Goal: Find contact information: Find contact information

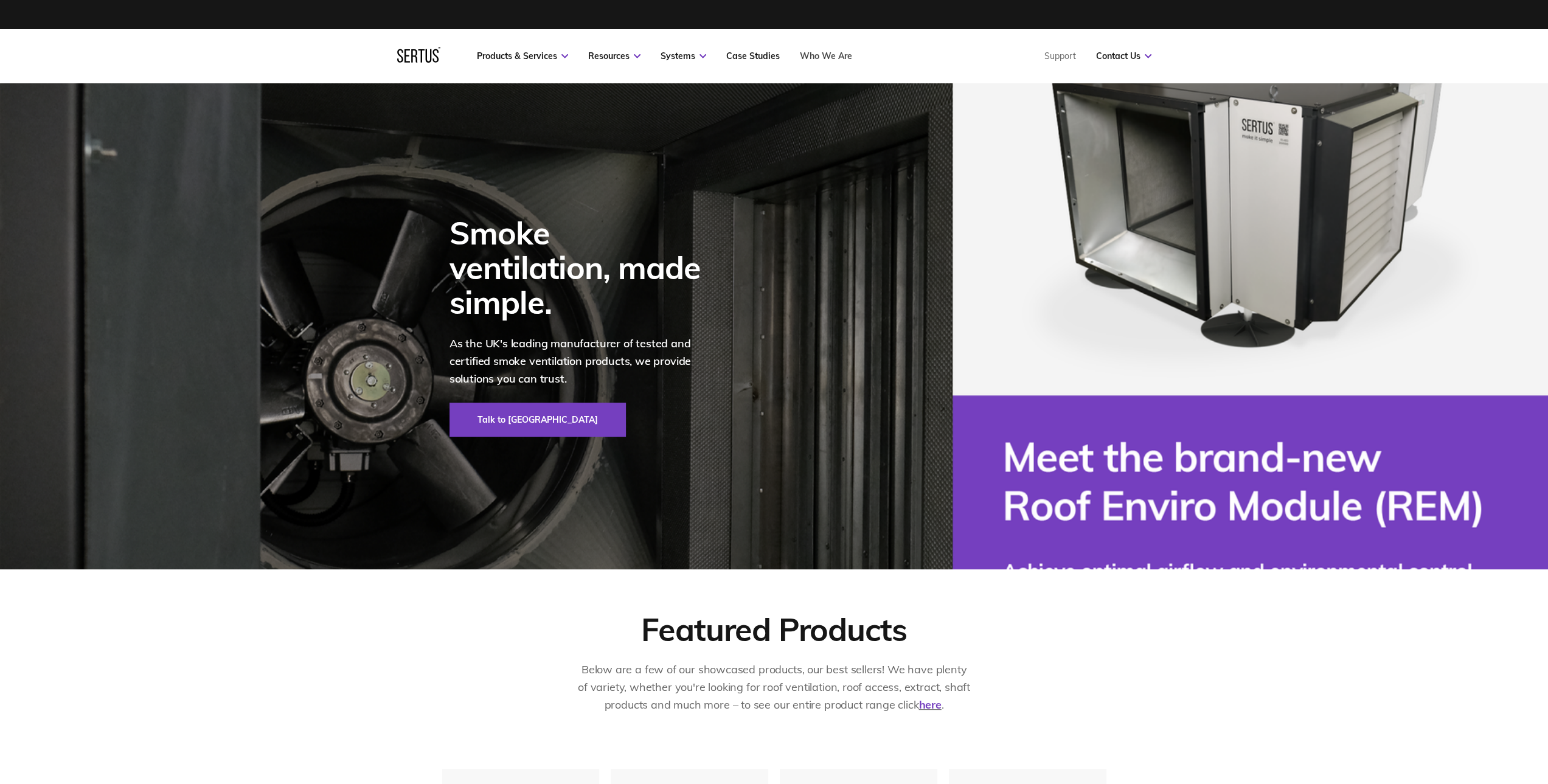
click at [839, 53] on link "Who We Are" at bounding box center [826, 56] width 53 height 11
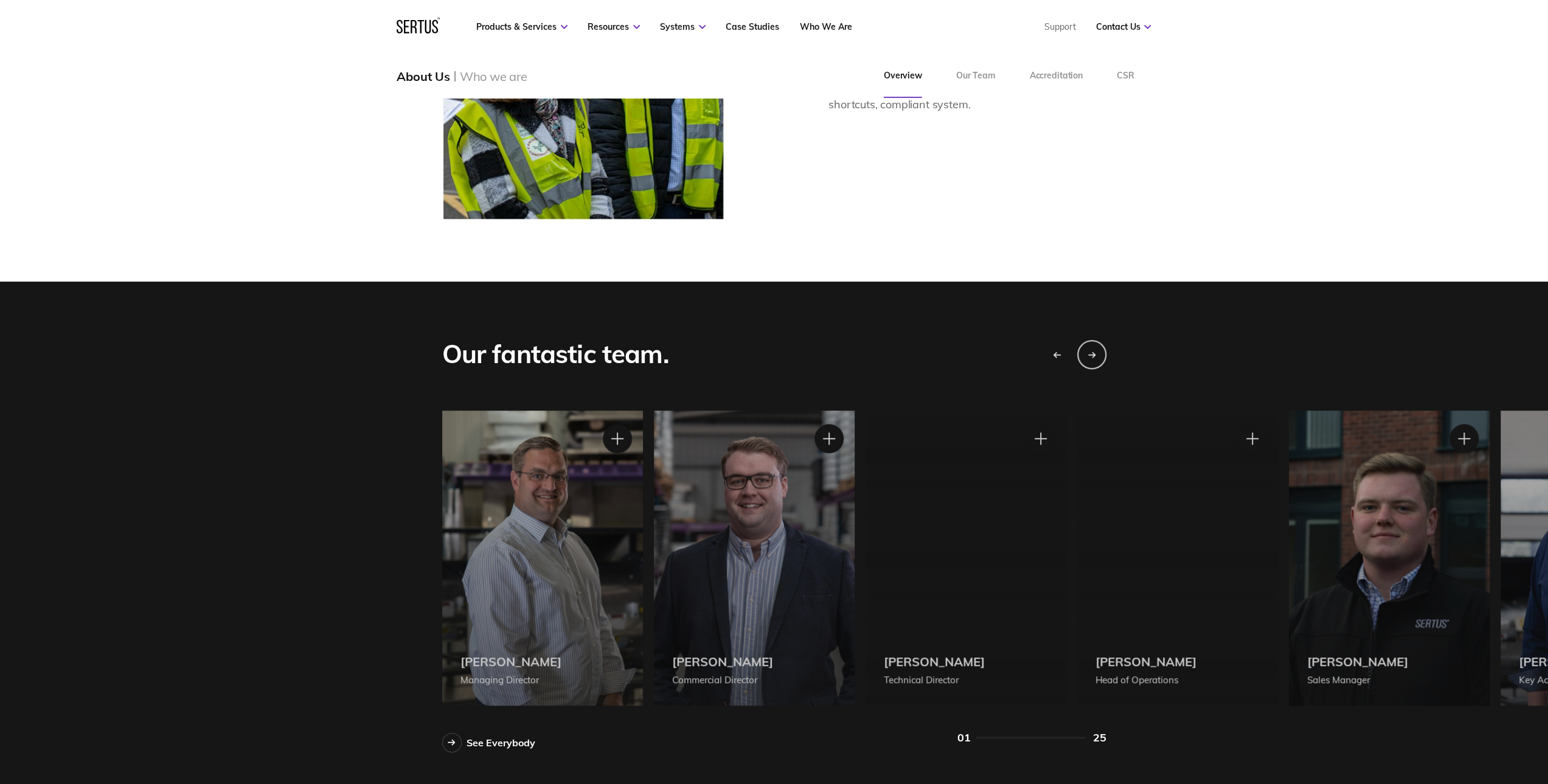
scroll to position [973, 0]
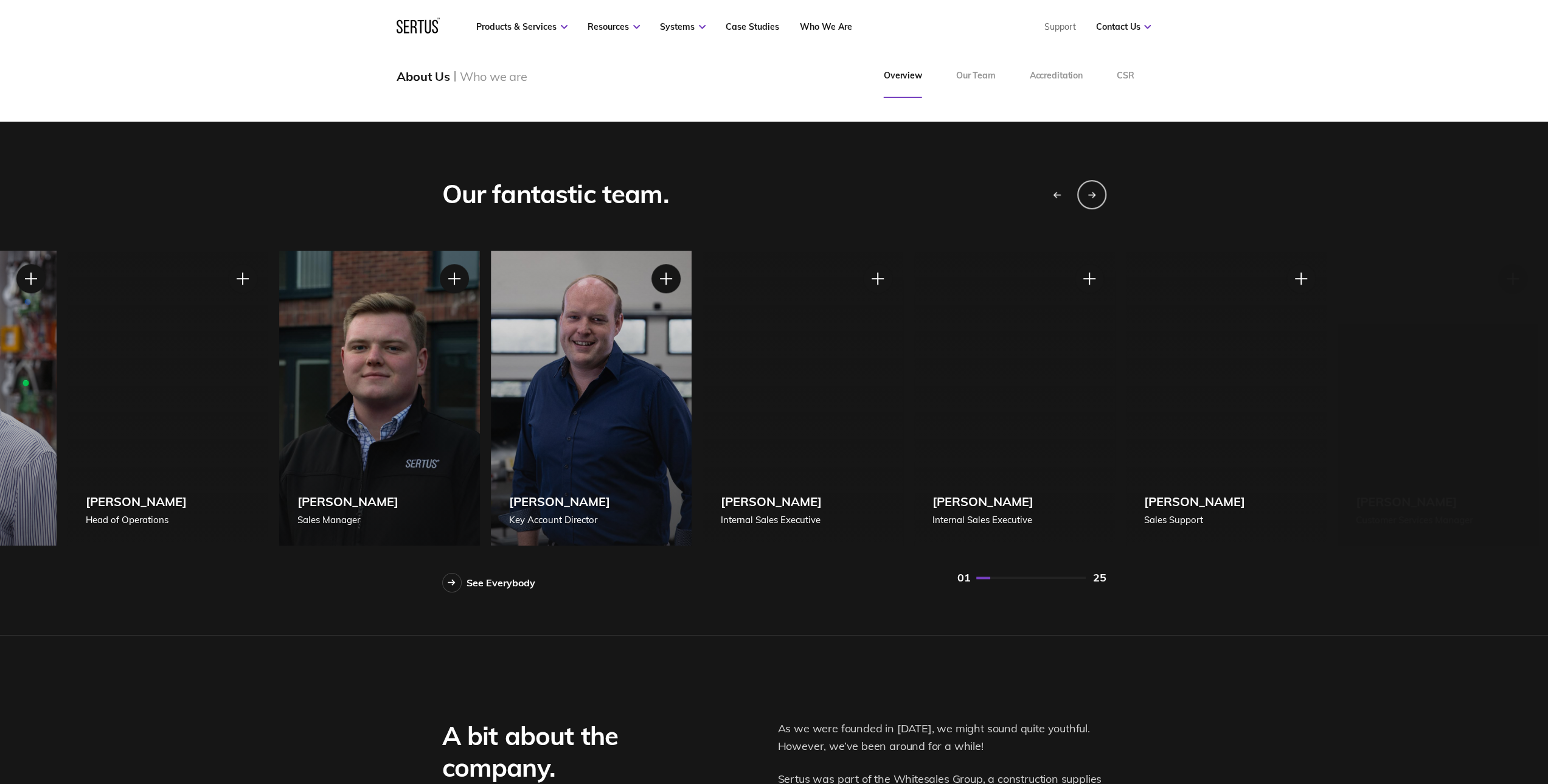
click at [397, 339] on div "[PERSON_NAME] Sales Manager" at bounding box center [379, 397] width 200 height 295
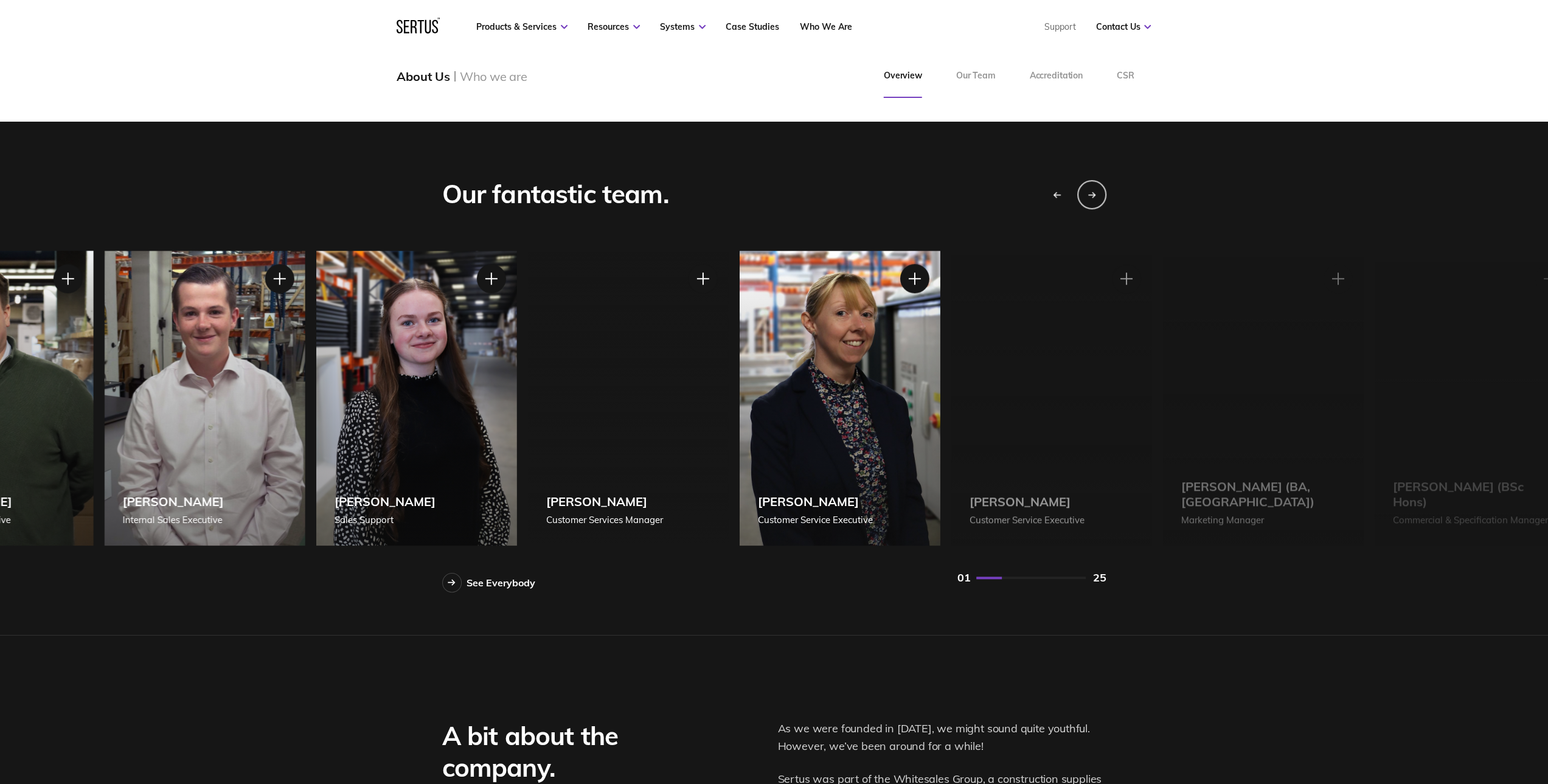
click at [448, 335] on div "[PERSON_NAME] Sales Support" at bounding box center [416, 397] width 200 height 295
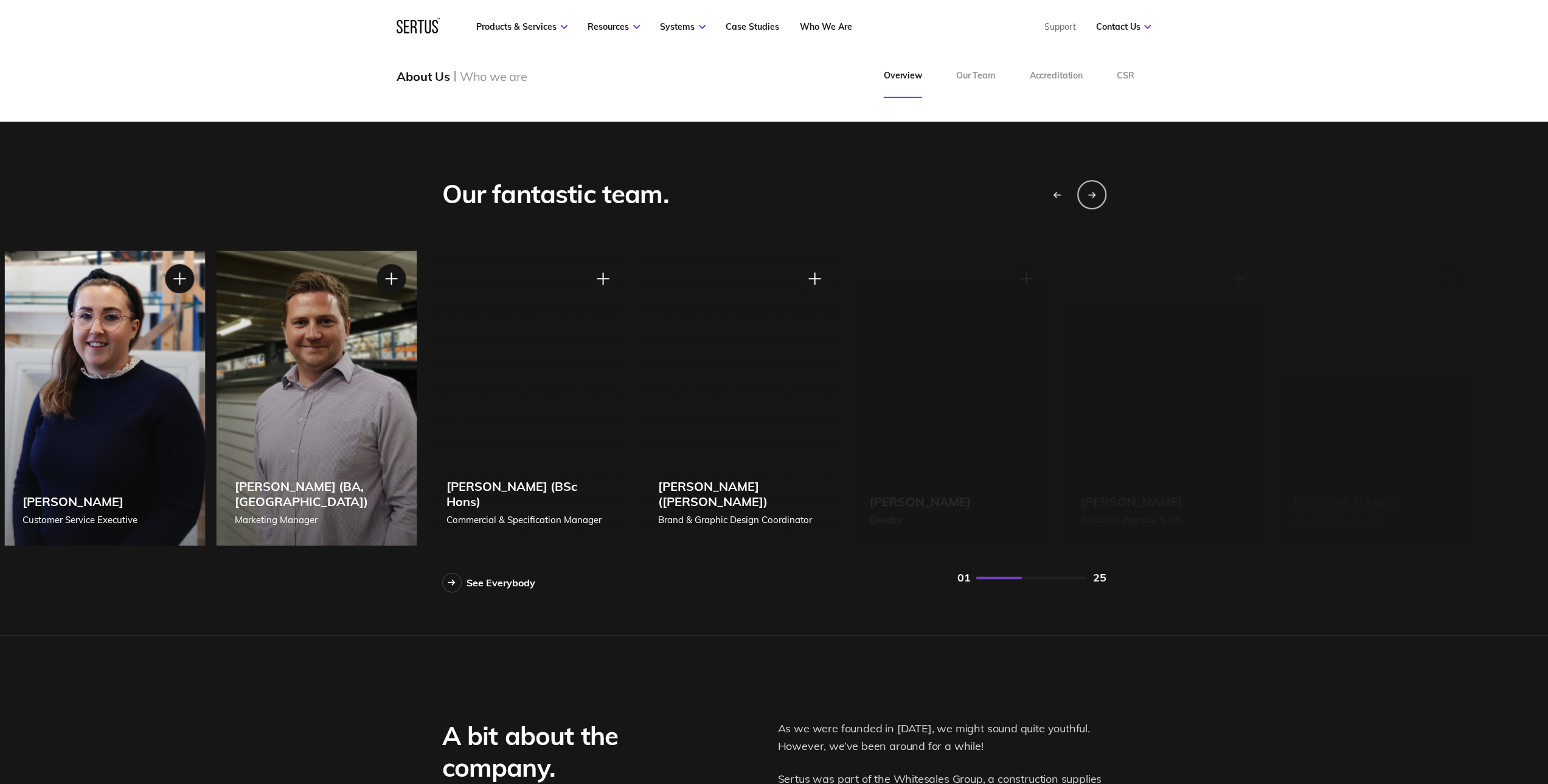
click at [428, 396] on div "[PERSON_NAME] (BSc Hons) Commercial & Specification Manager" at bounding box center [528, 397] width 200 height 295
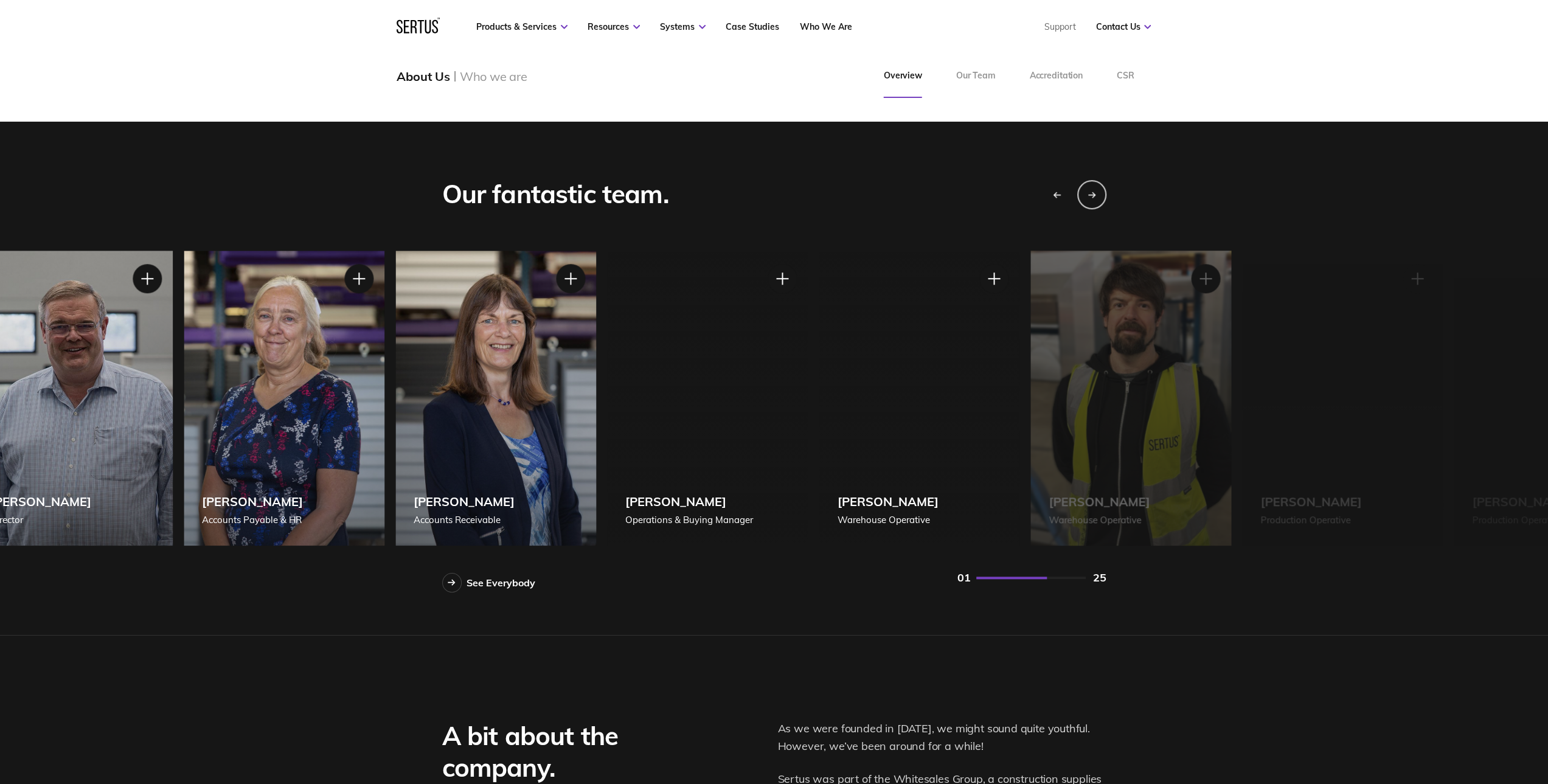
click at [405, 390] on div "[PERSON_NAME] Accounts Receivable" at bounding box center [495, 397] width 200 height 295
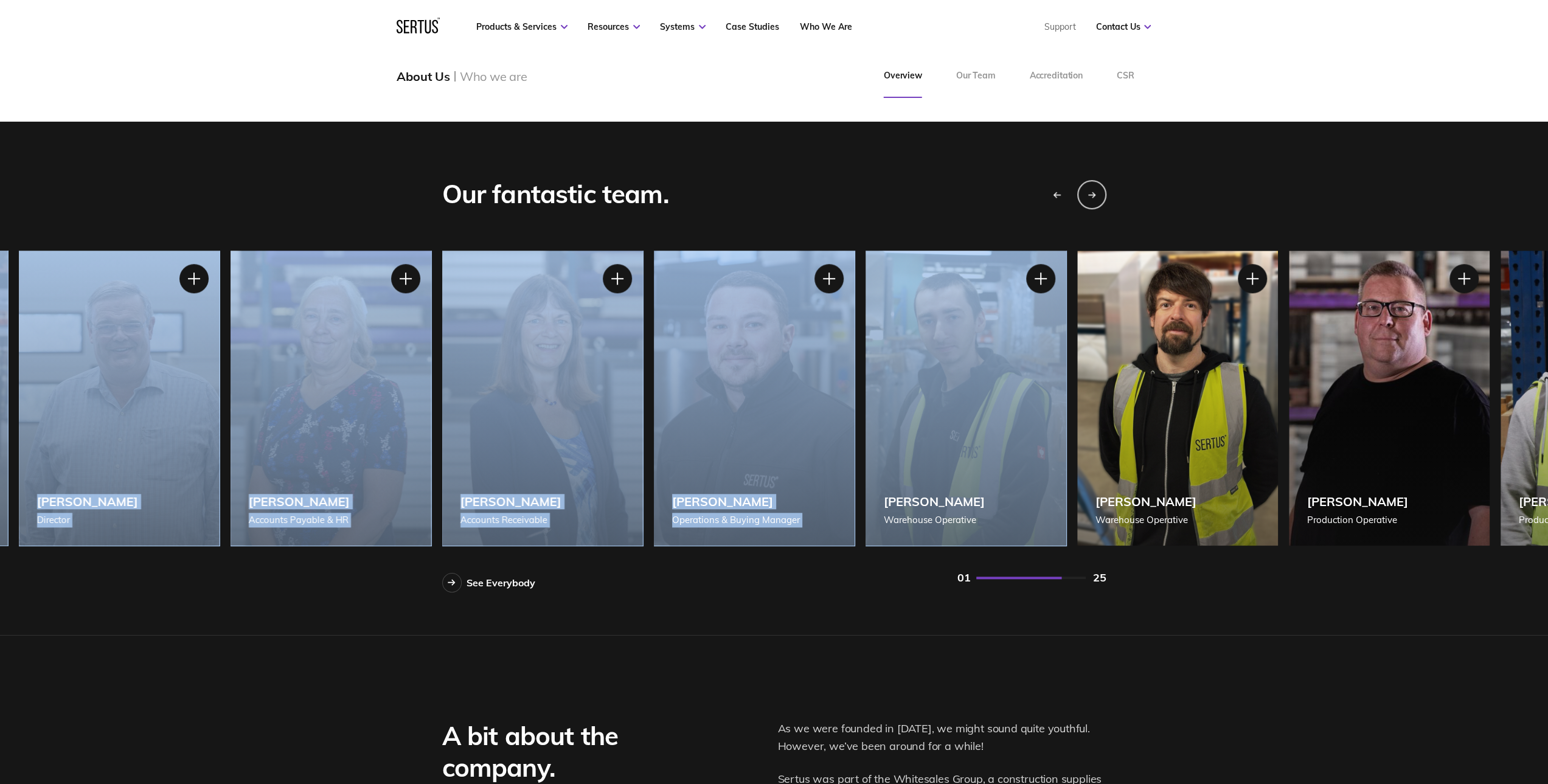
drag, startPoint x: 1260, startPoint y: 434, endPoint x: 887, endPoint y: 417, distance: 373.4
click at [887, 417] on div "Our fantastic team. See Everybody [PERSON_NAME] Managing Director [PERSON_NAME]…" at bounding box center [774, 378] width 1548 height 513
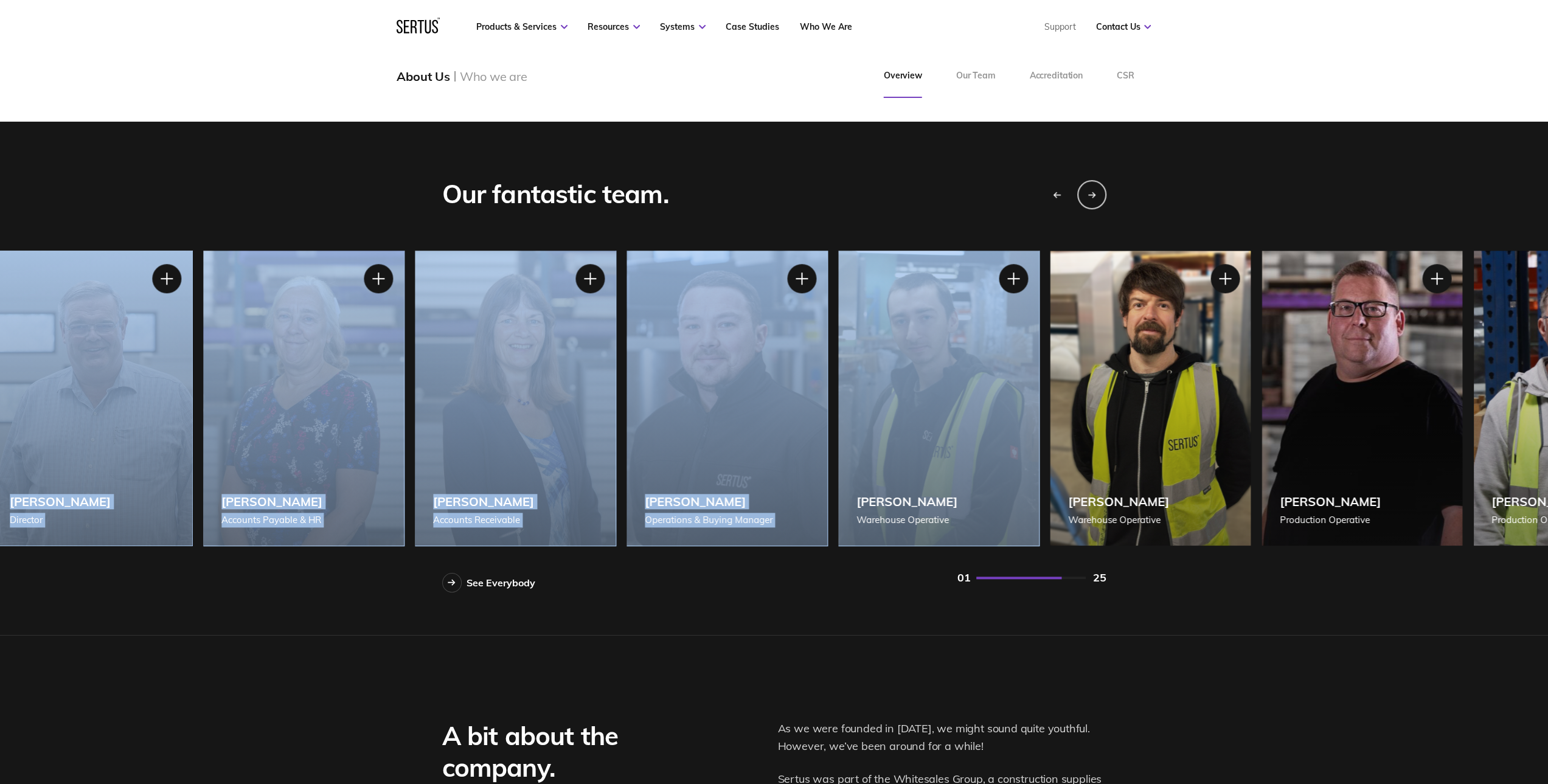
click at [1180, 414] on div "[PERSON_NAME] Warehouse Operative" at bounding box center [1150, 397] width 200 height 295
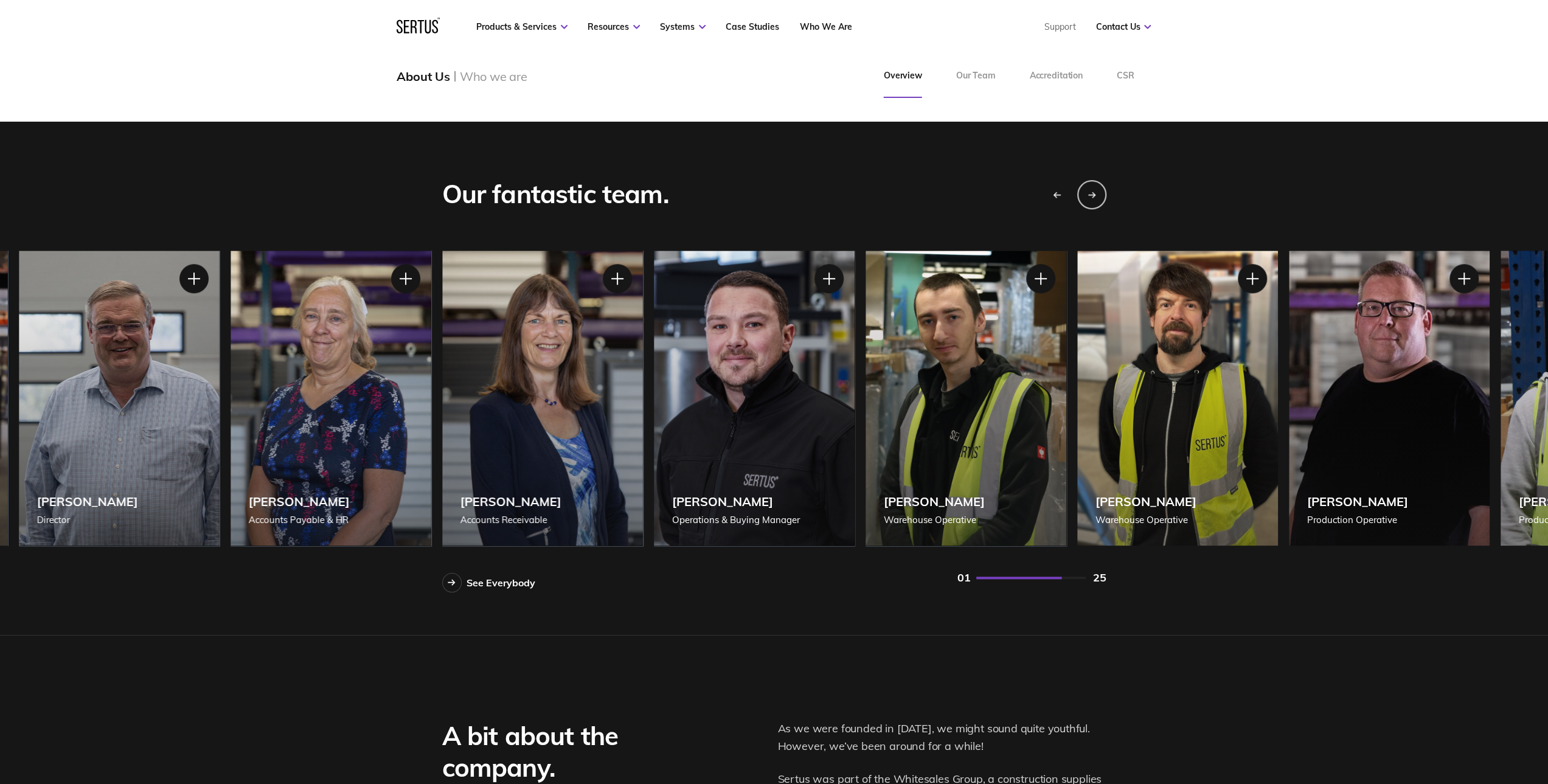
click at [684, 590] on div "See Everybody 01 25" at bounding box center [774, 578] width 664 height 29
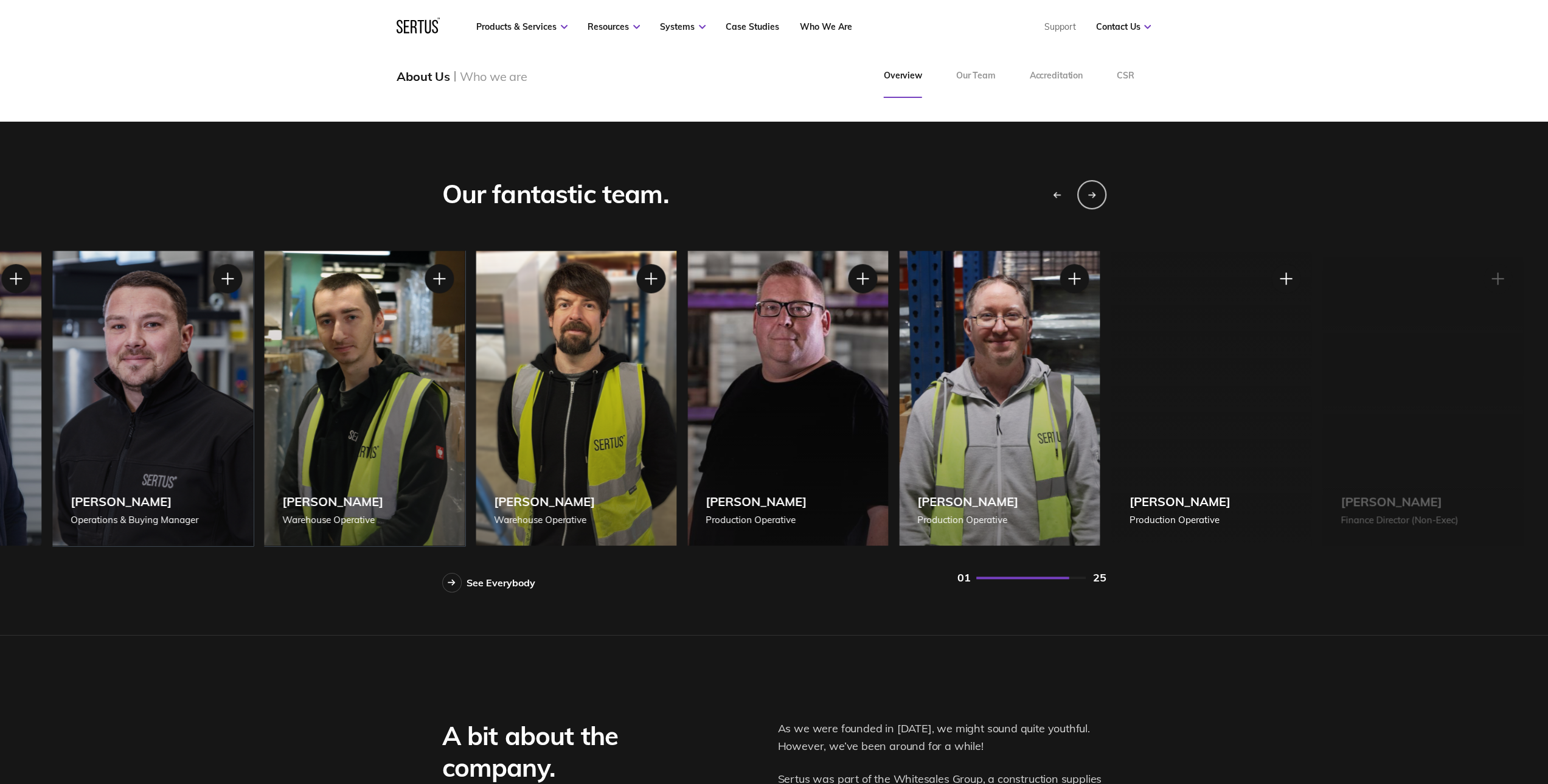
click at [535, 413] on div "[PERSON_NAME] Warehouse Operative" at bounding box center [576, 397] width 200 height 295
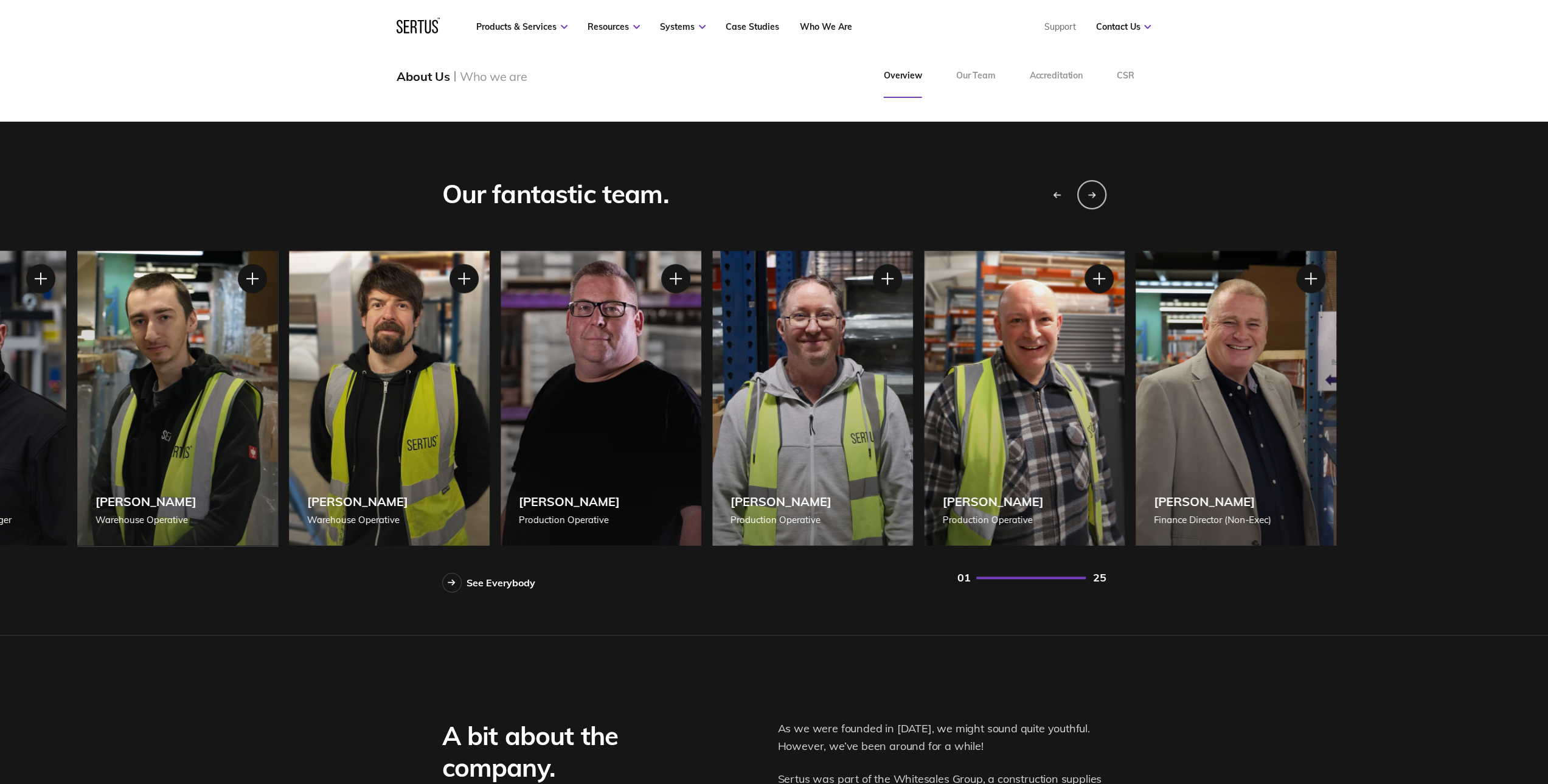
click at [629, 440] on div "[PERSON_NAME] Production Operative" at bounding box center [601, 397] width 200 height 295
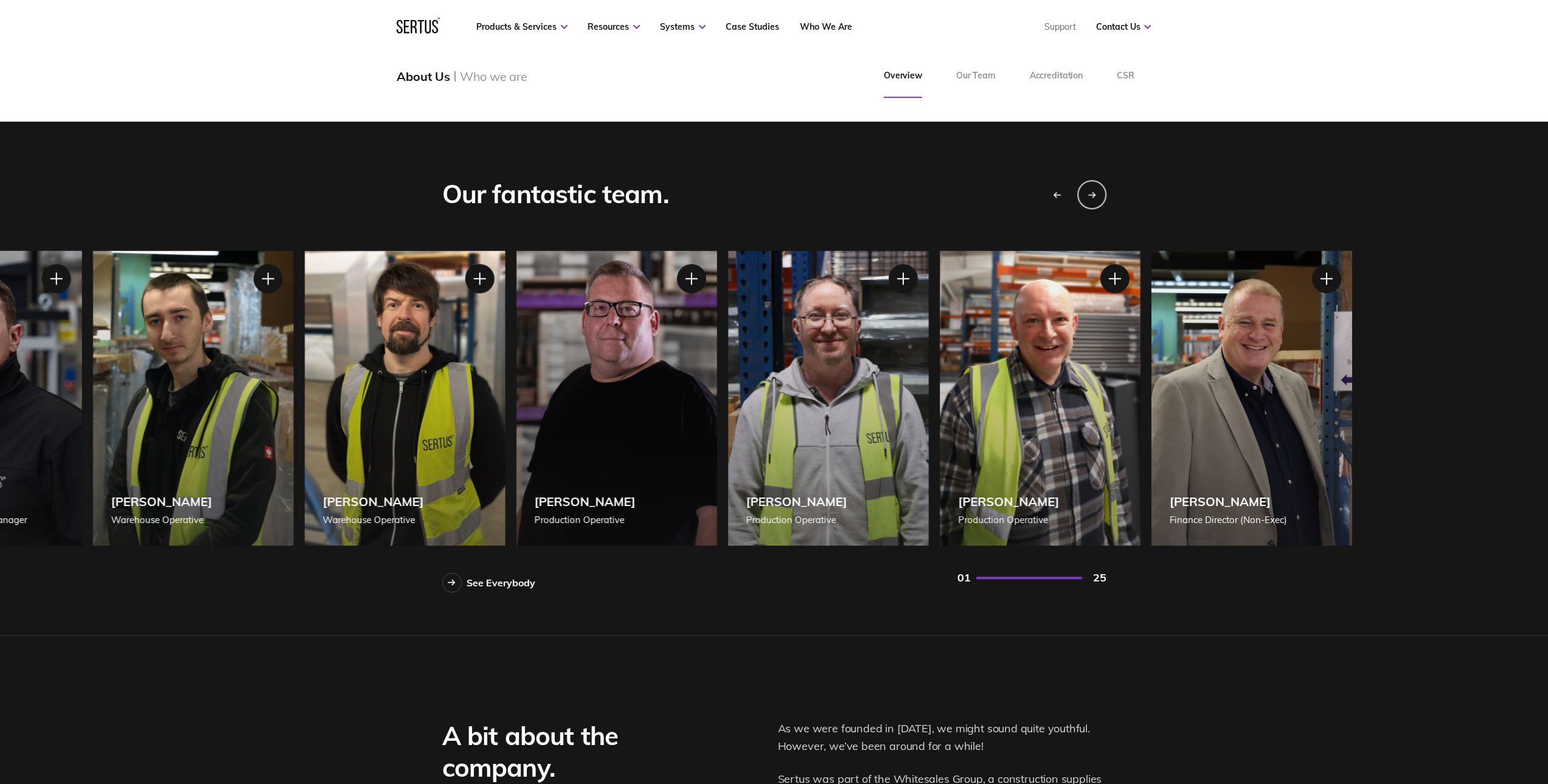
click at [662, 436] on div "[PERSON_NAME] Production Operative" at bounding box center [615, 397] width 200 height 295
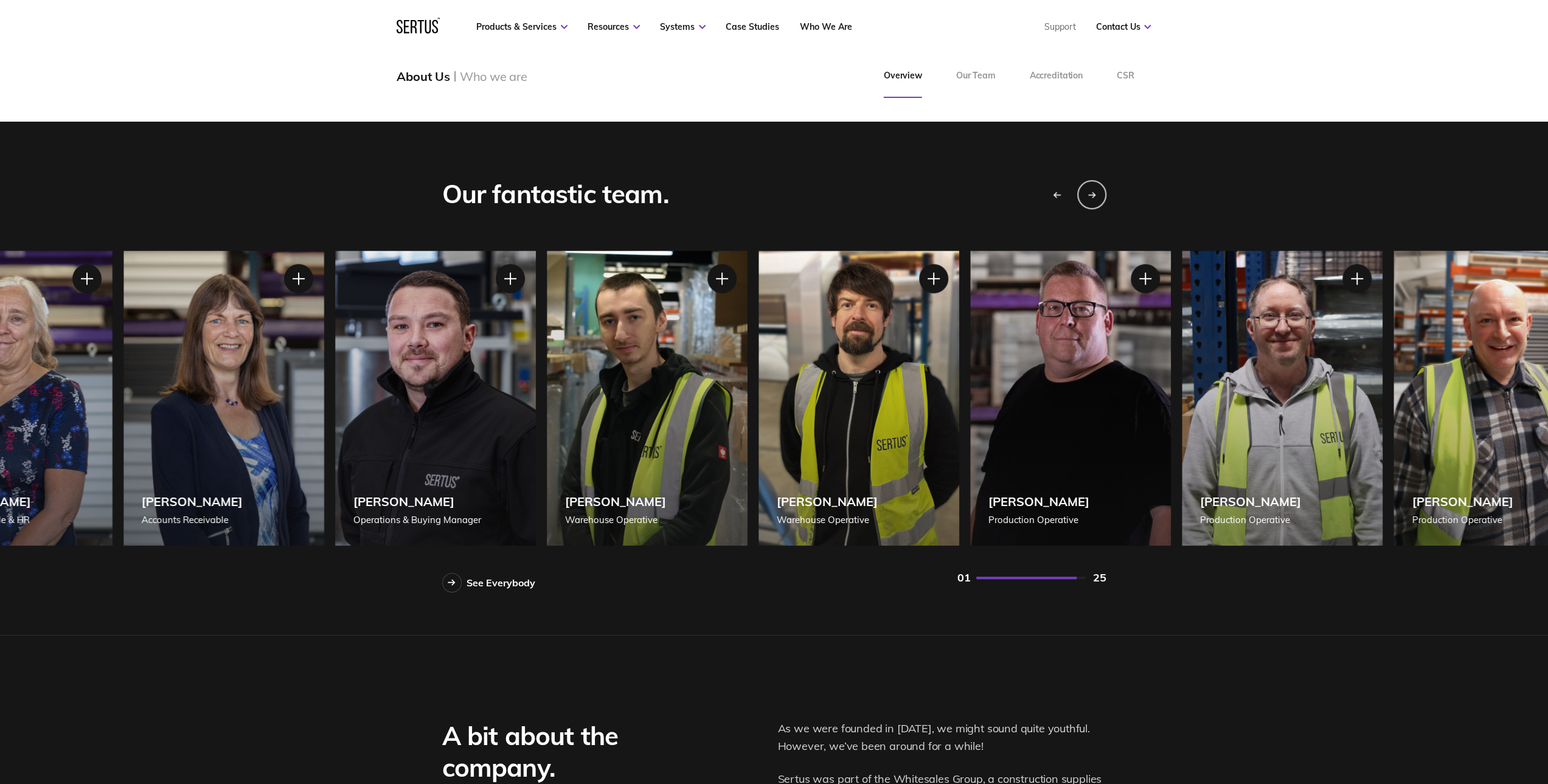
click at [943, 399] on div "[PERSON_NAME] Warehouse Operative" at bounding box center [858, 397] width 200 height 295
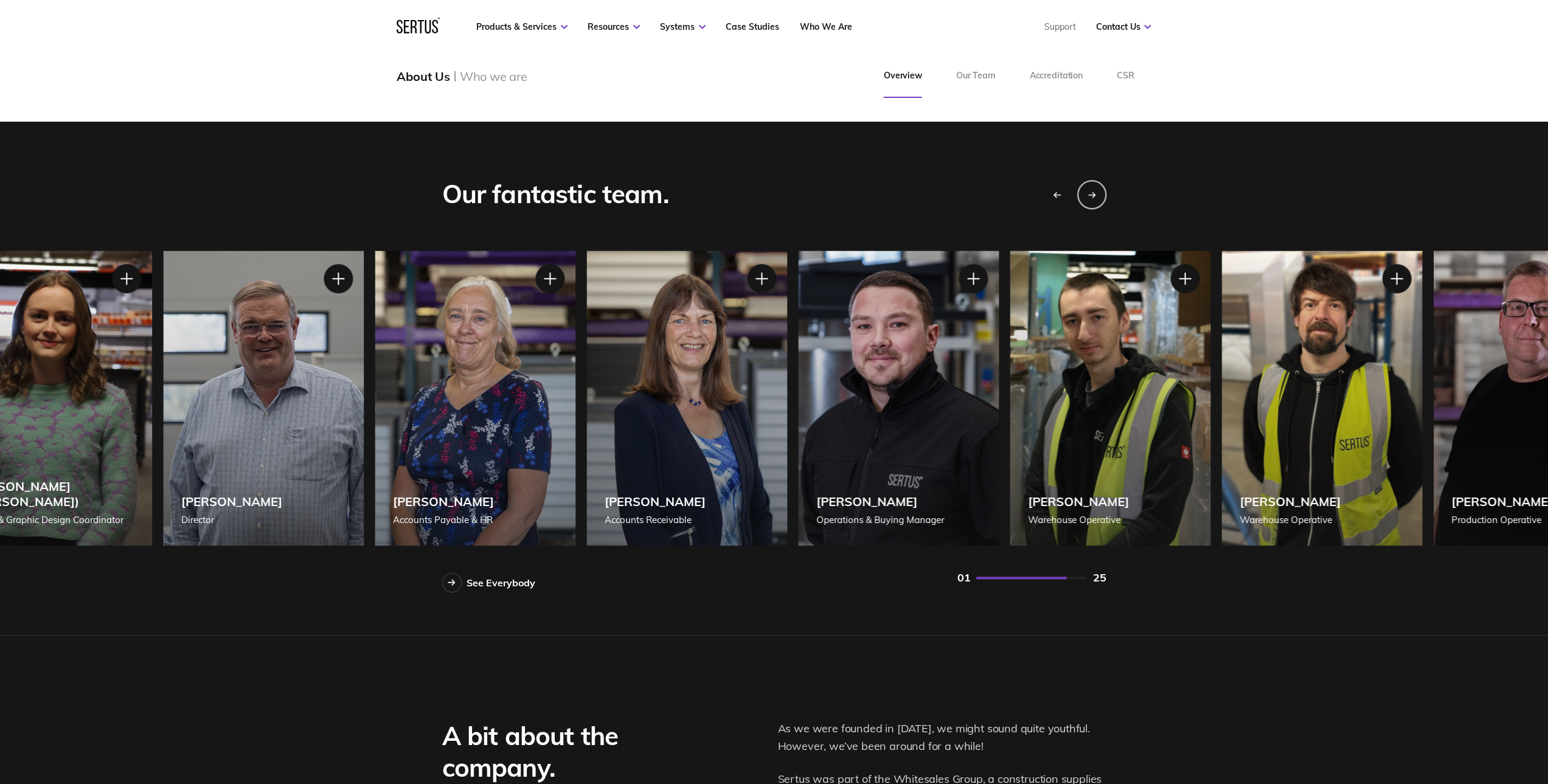
click at [776, 428] on div "[PERSON_NAME] Accounts Receivable" at bounding box center [686, 397] width 200 height 295
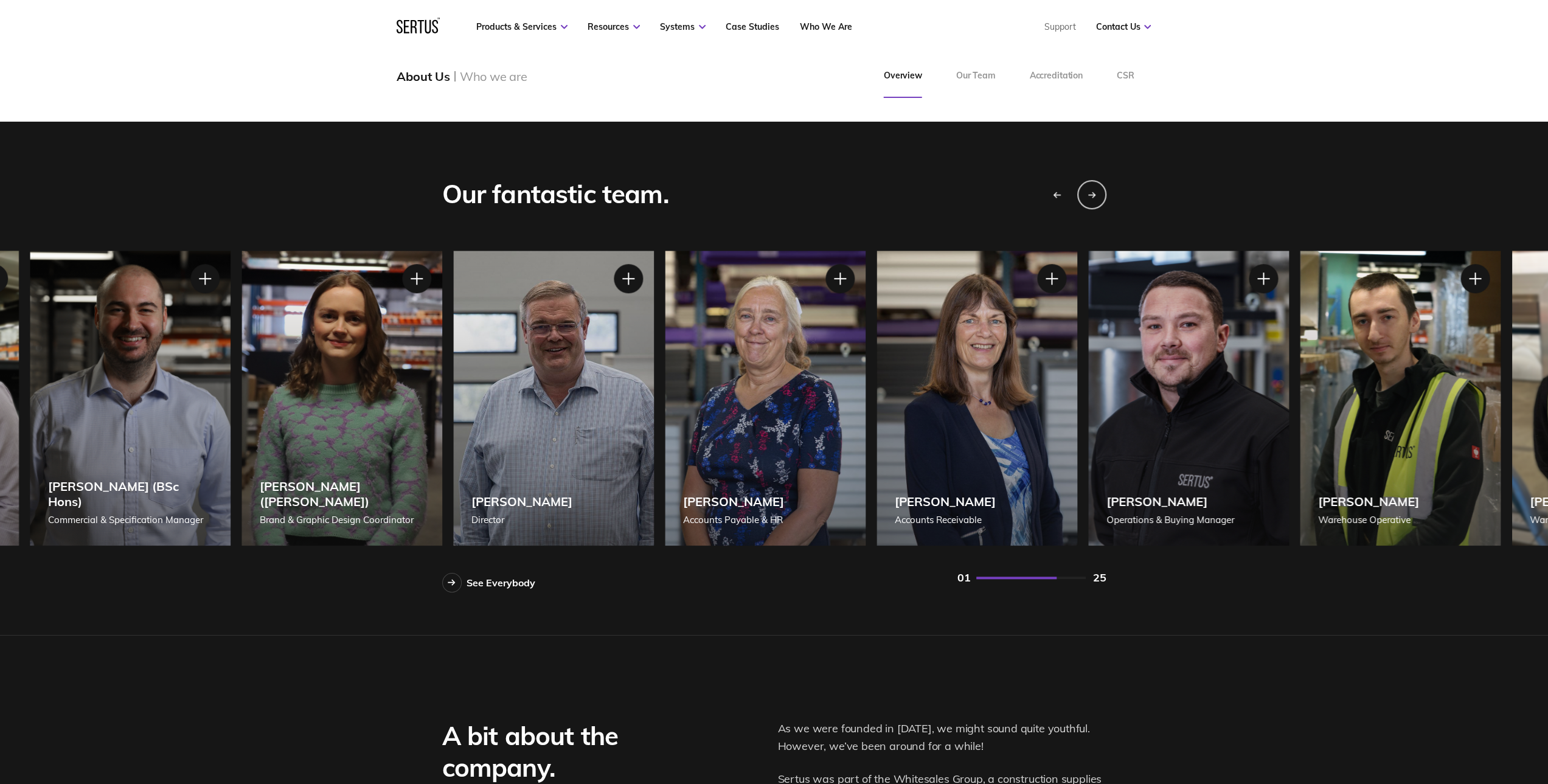
click at [654, 428] on div "[PERSON_NAME] Director" at bounding box center [553, 397] width 200 height 295
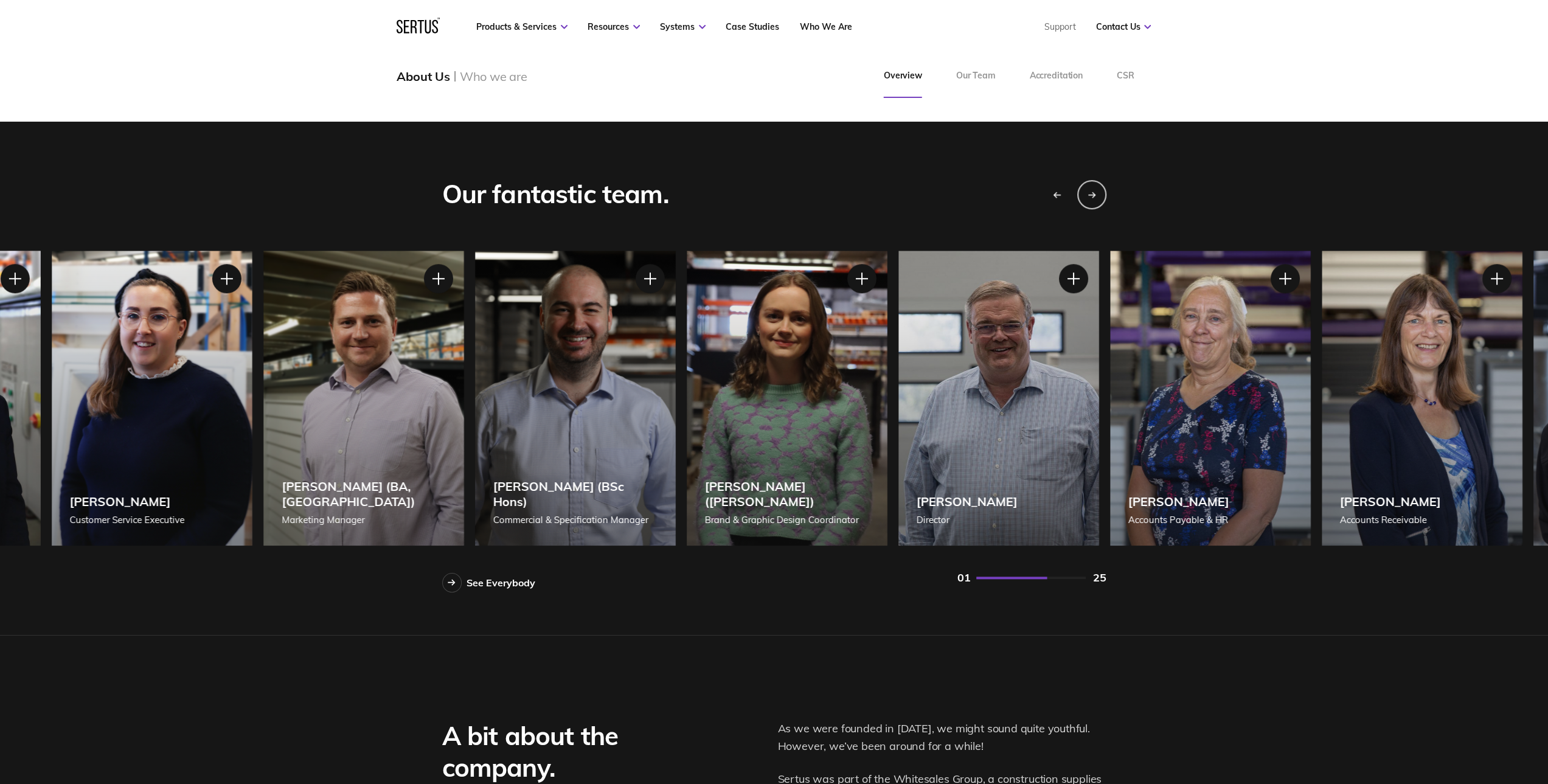
click at [661, 441] on div "[PERSON_NAME] (BSc Hons) Commercial & Specification Manager" at bounding box center [574, 397] width 200 height 295
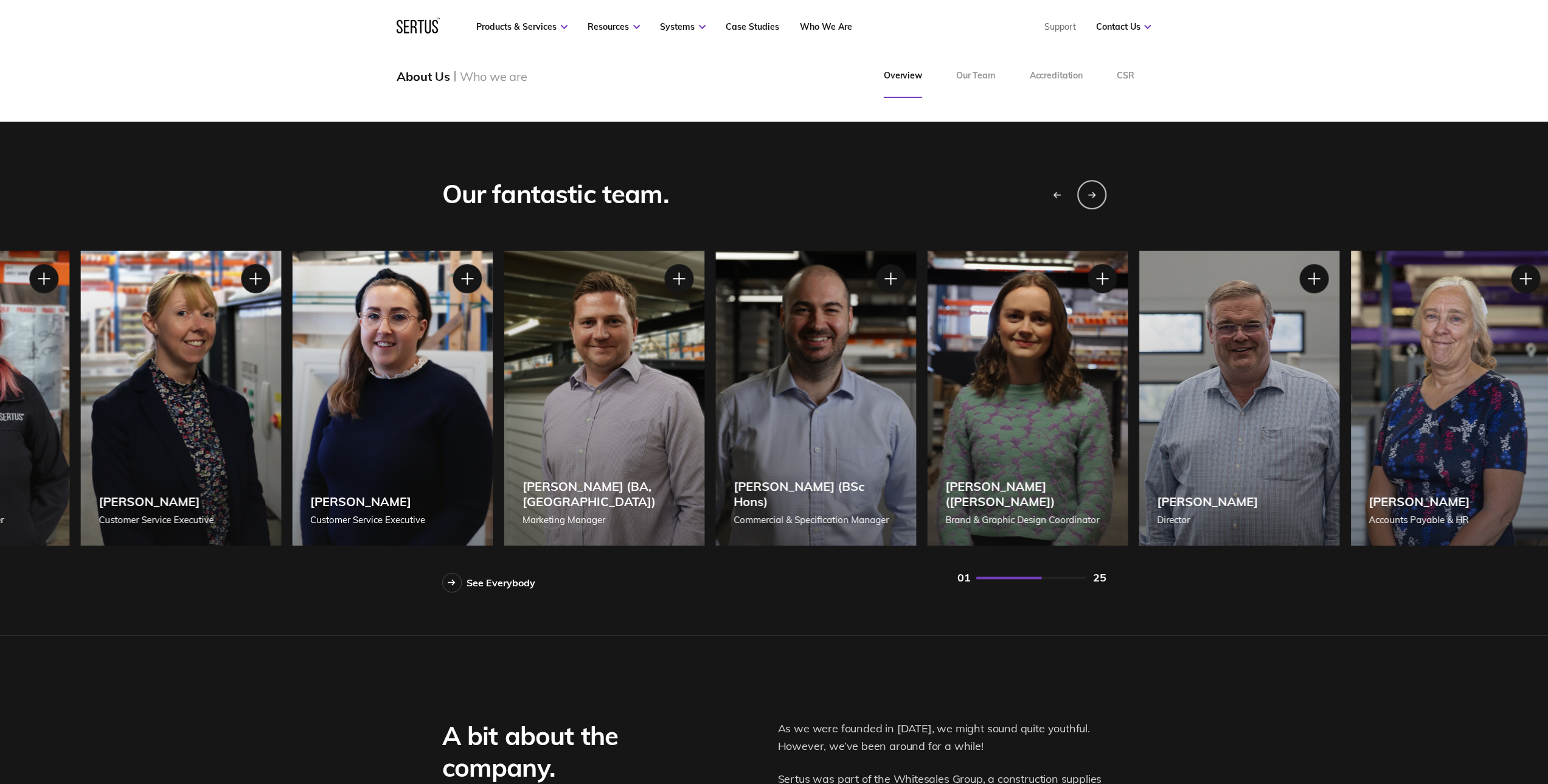
click at [638, 428] on div "[PERSON_NAME] (BA, [GEOGRAPHIC_DATA]) Marketing Manager" at bounding box center [603, 397] width 200 height 295
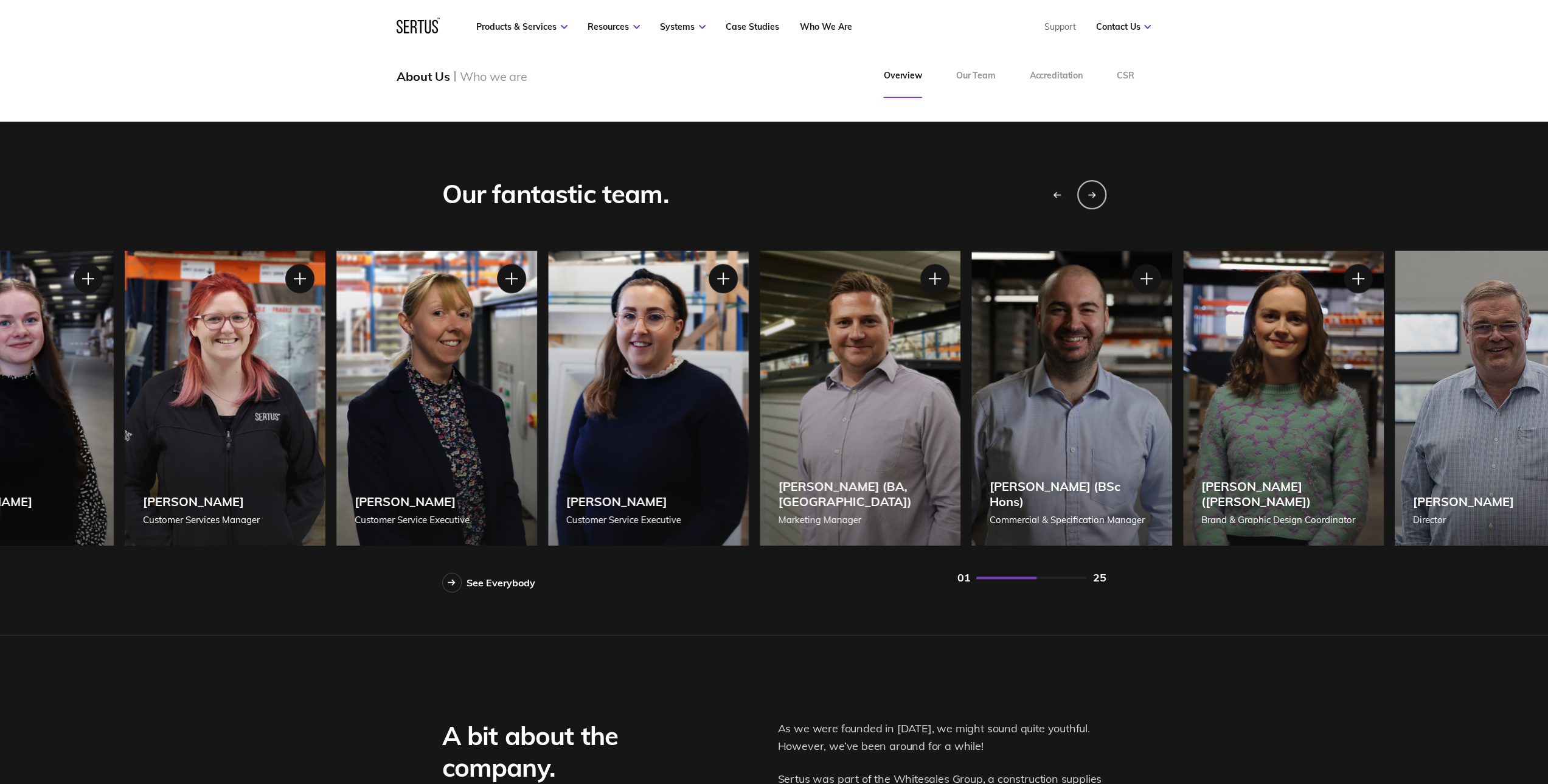
click at [651, 428] on div "[PERSON_NAME] Customer Service Executive" at bounding box center [648, 397] width 200 height 295
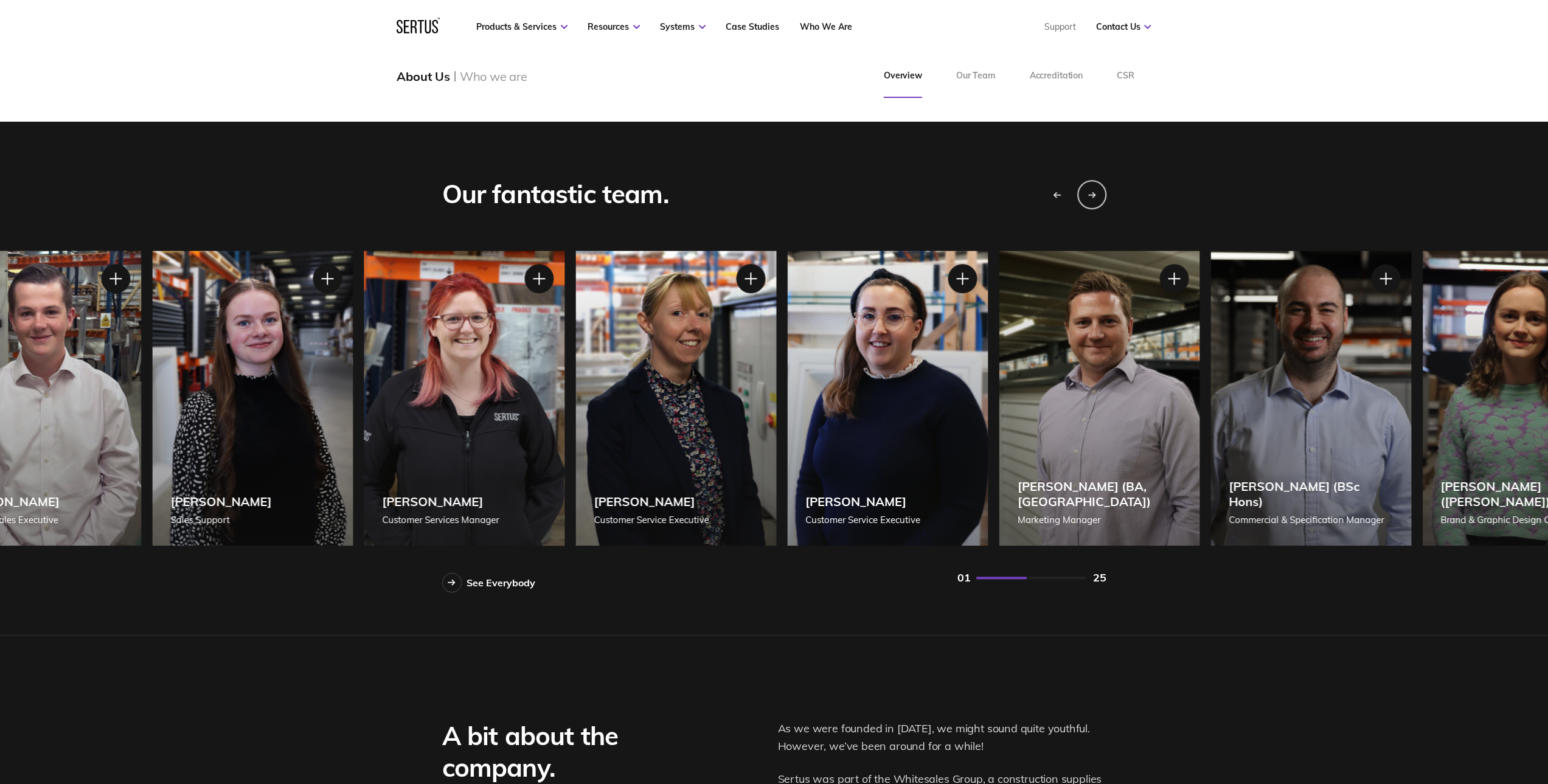
click at [639, 431] on div "[PERSON_NAME] Customer Service Executive" at bounding box center [675, 397] width 200 height 295
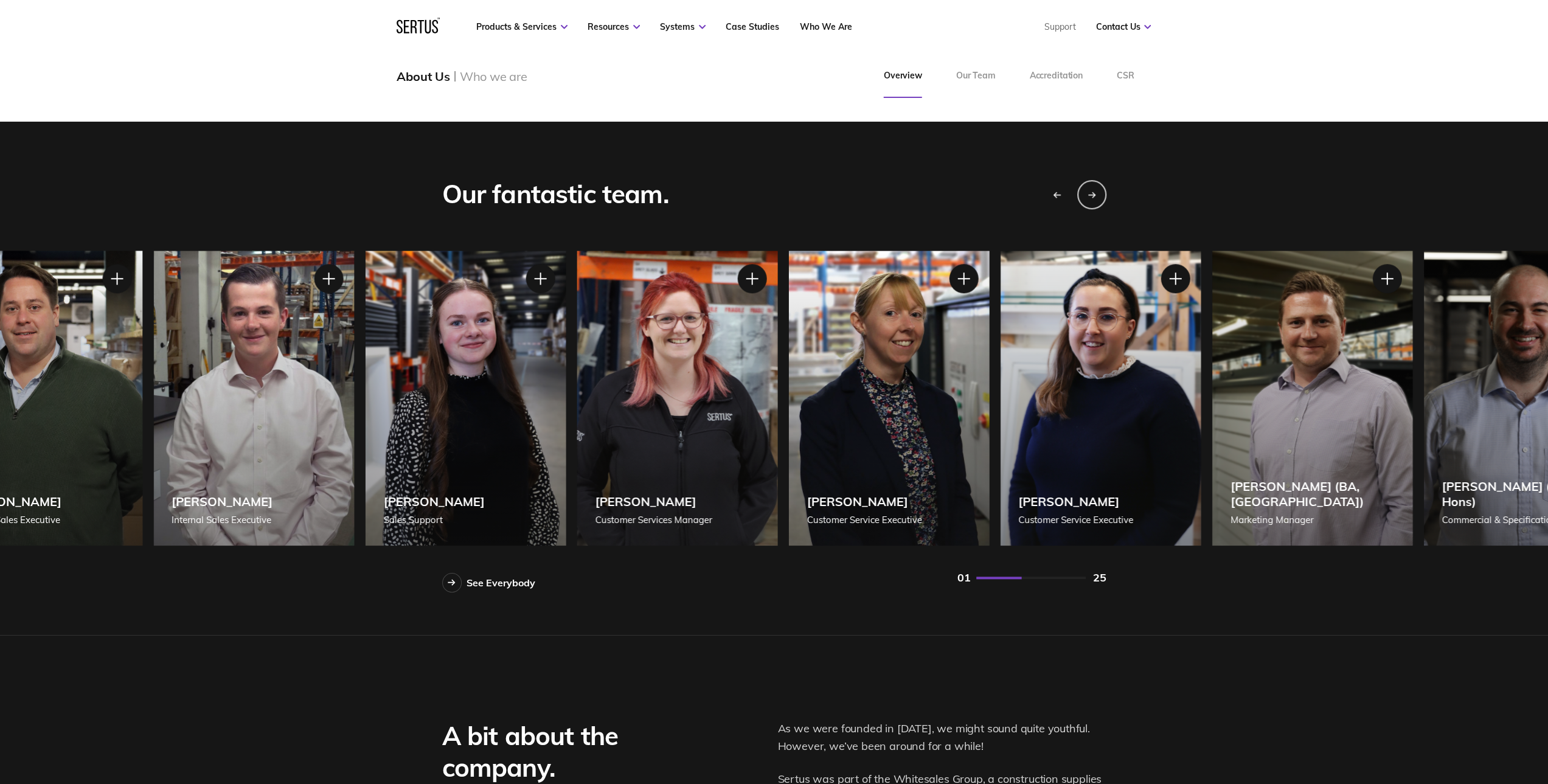
click at [742, 435] on div "[PERSON_NAME] Customer Services Manager" at bounding box center [676, 397] width 200 height 295
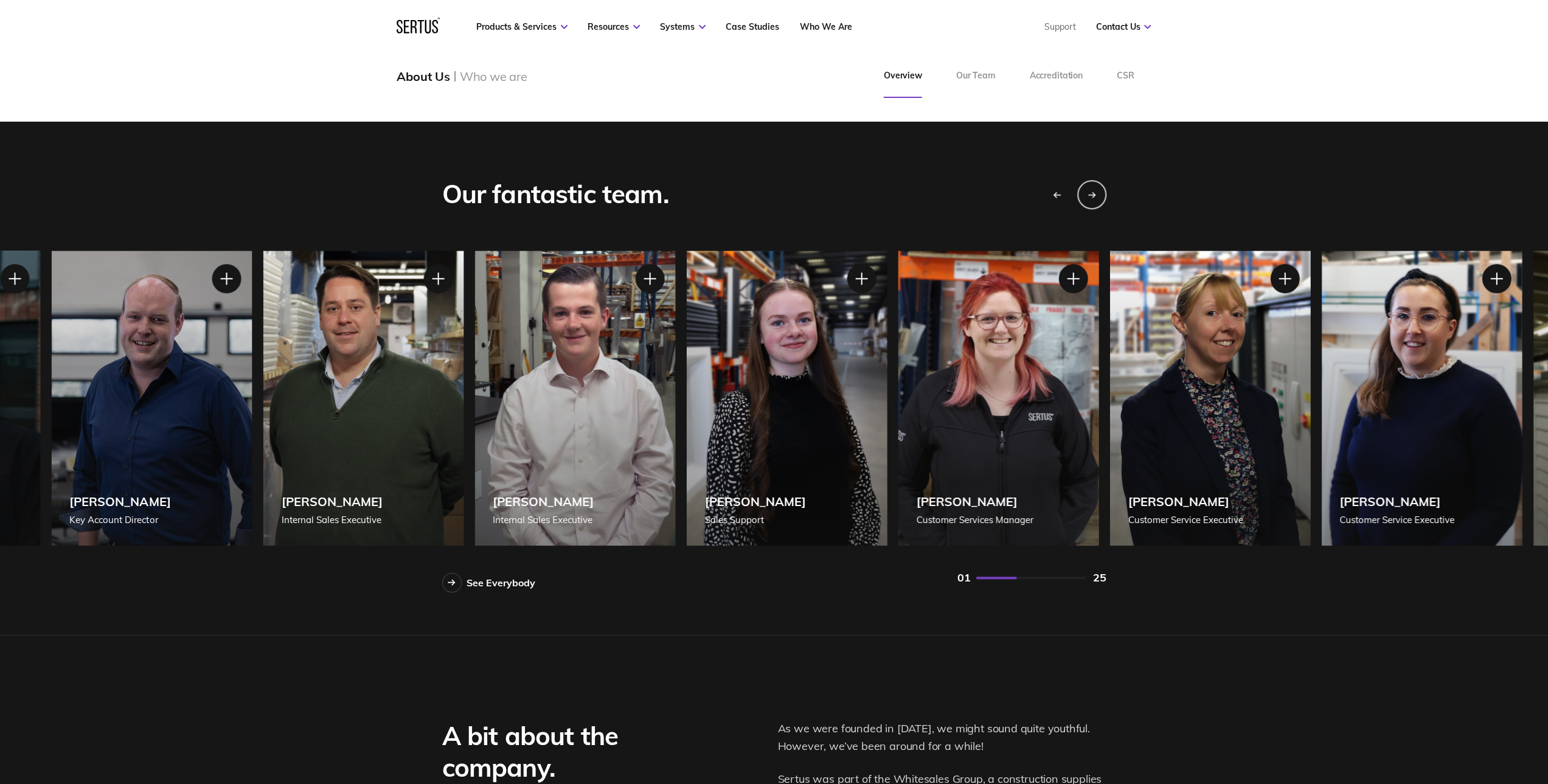
click at [815, 439] on div "[PERSON_NAME] Sales Support" at bounding box center [786, 397] width 200 height 295
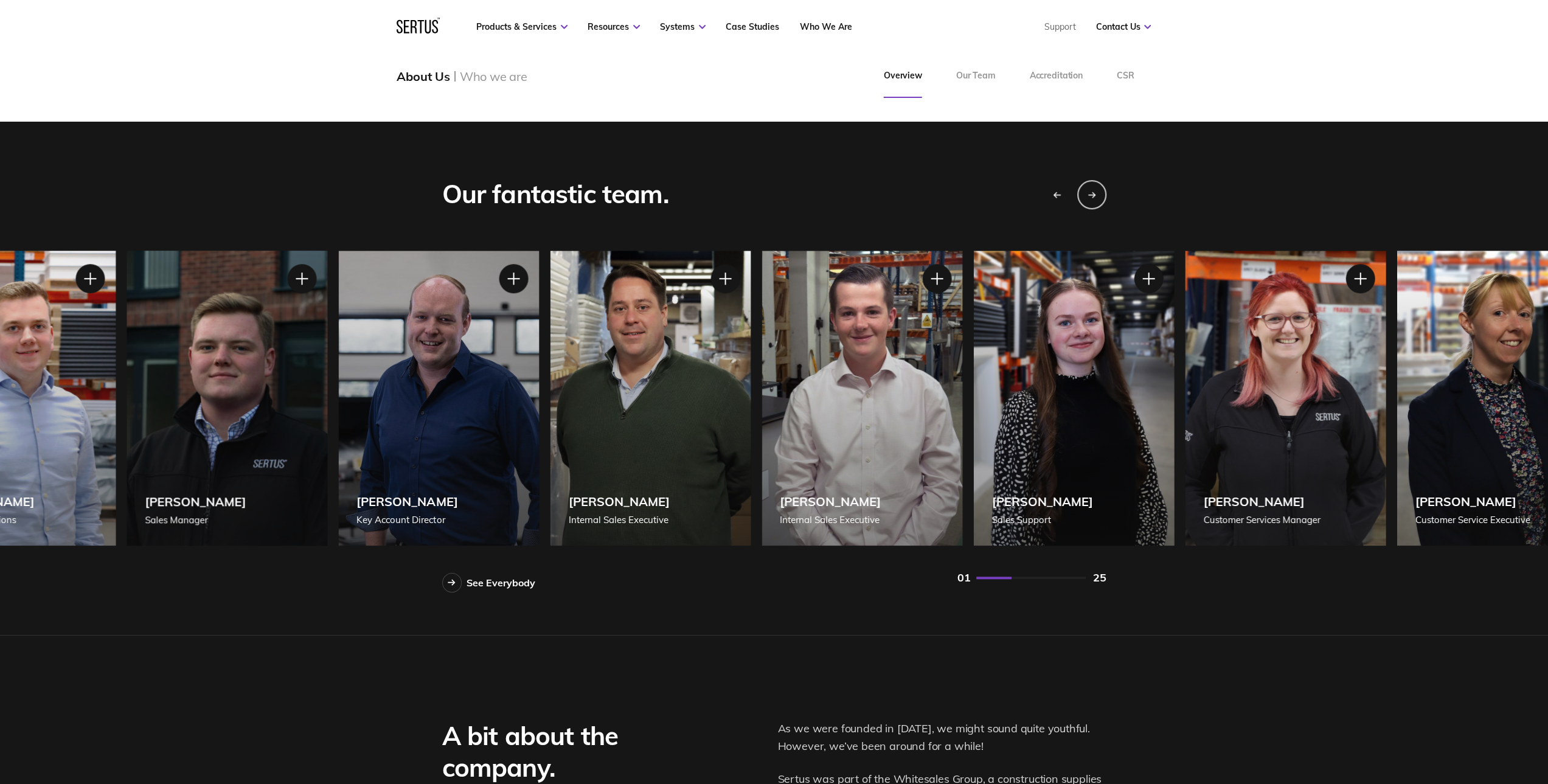
click at [864, 440] on div "[PERSON_NAME] Internal Sales Executive" at bounding box center [861, 397] width 200 height 295
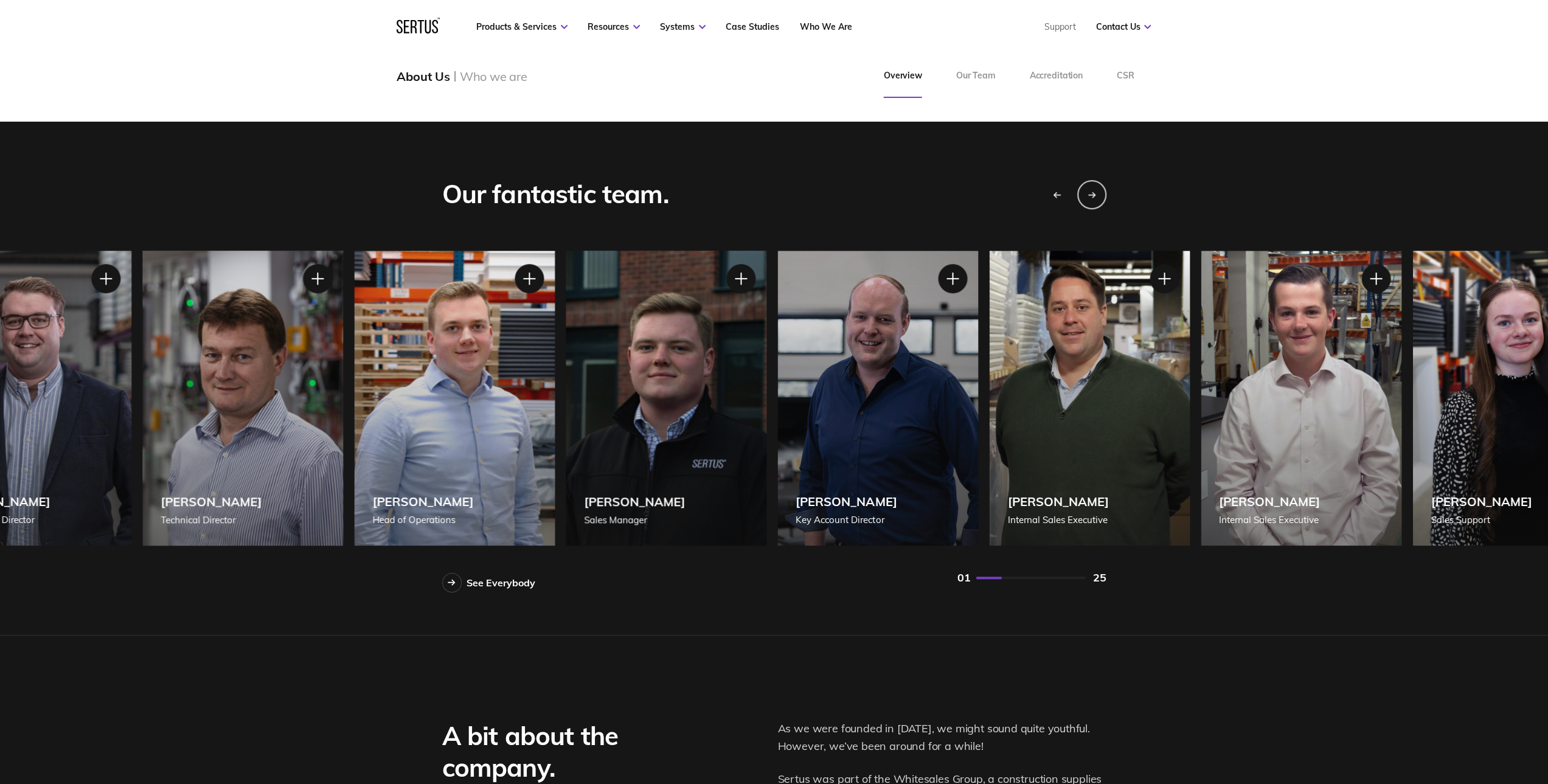
click at [937, 418] on div "[PERSON_NAME] Key Account Director" at bounding box center [877, 397] width 200 height 295
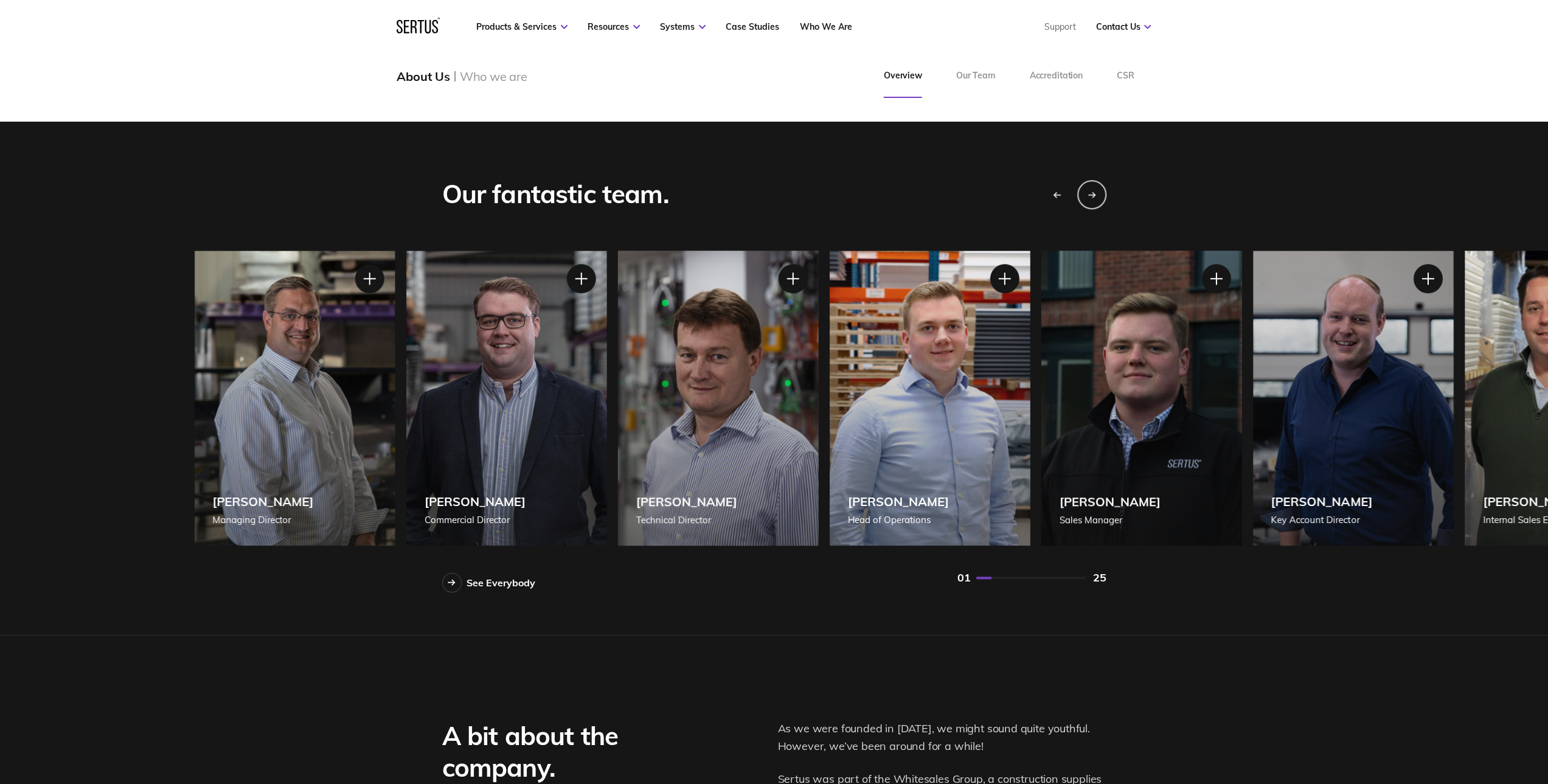
click at [912, 422] on div "[PERSON_NAME] [PERSON_NAME] of Operations" at bounding box center [929, 397] width 200 height 295
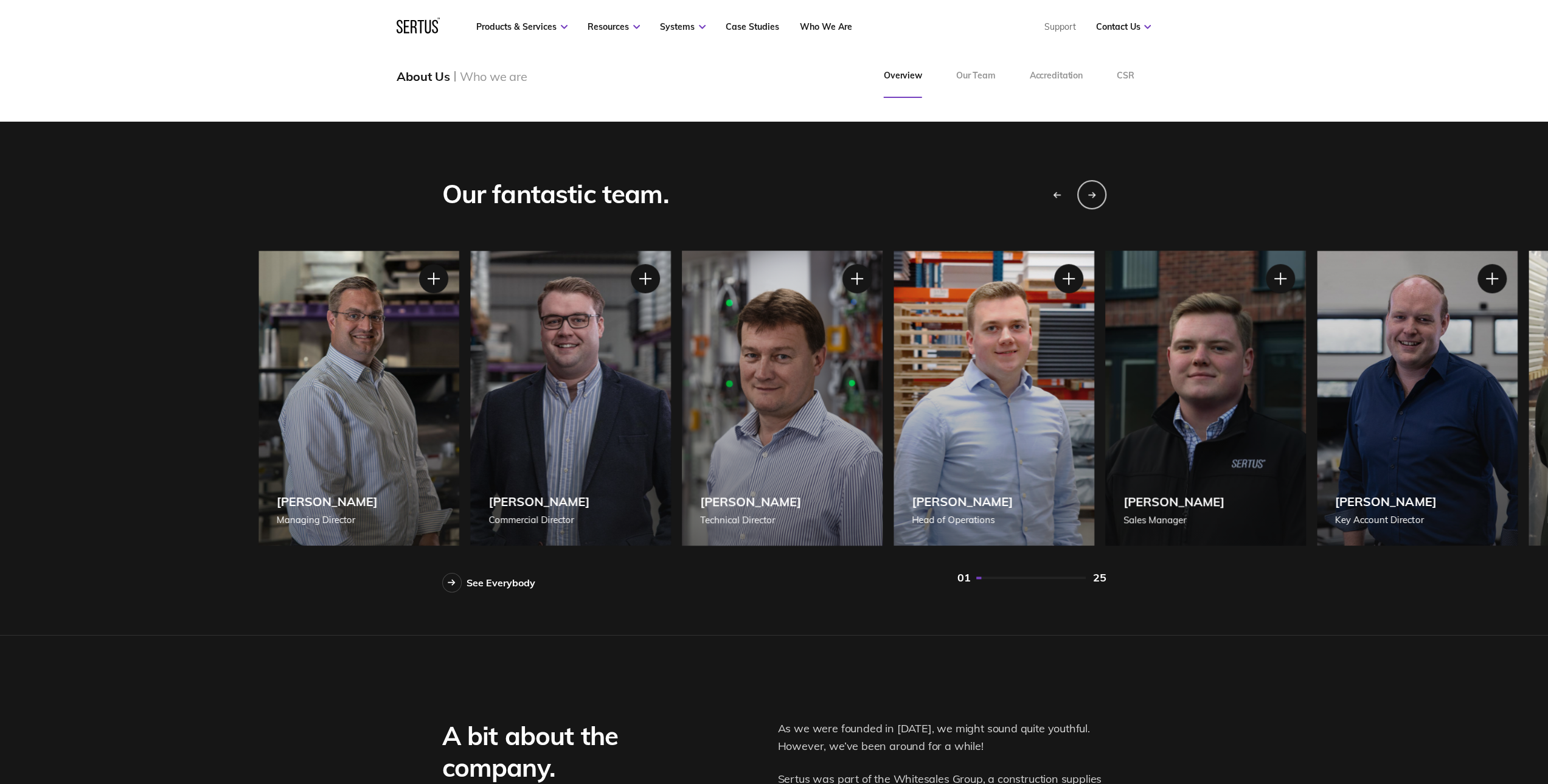
click at [629, 418] on div "[PERSON_NAME] Commercial Director" at bounding box center [570, 397] width 200 height 295
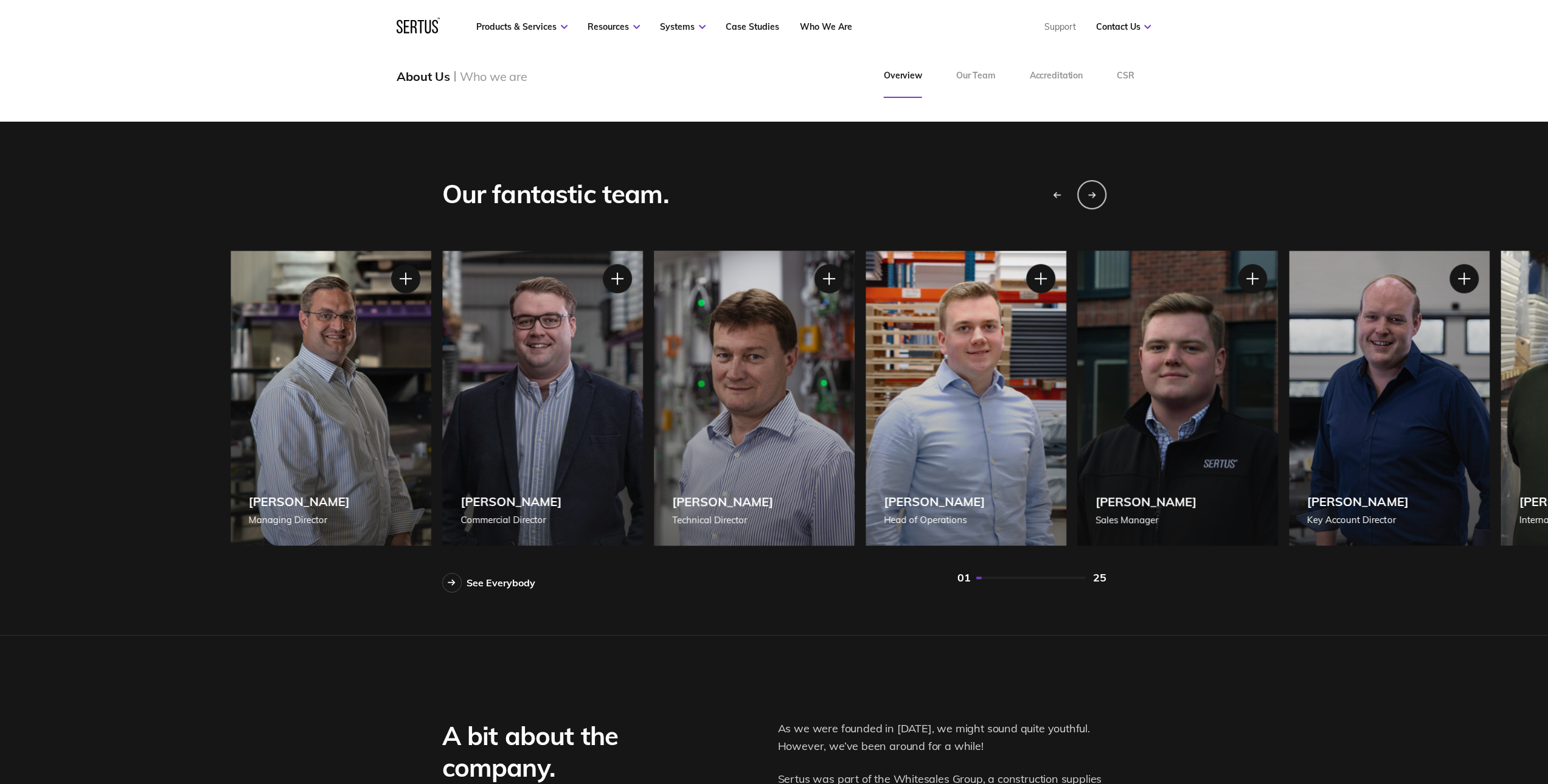
click at [163, 370] on div "Our fantastic team. See Everybody [PERSON_NAME] Managing Director [PERSON_NAME]…" at bounding box center [774, 378] width 1548 height 513
